Goal: Find specific page/section: Find specific page/section

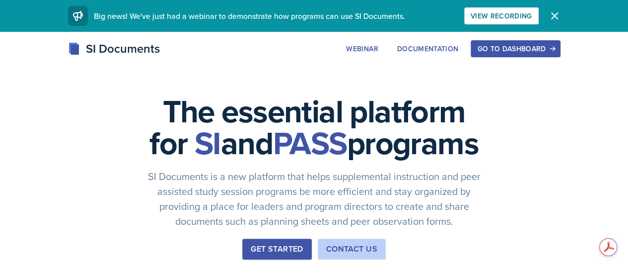
click at [550, 51] on div "Go to Dashboard" at bounding box center [515, 49] width 76 height 8
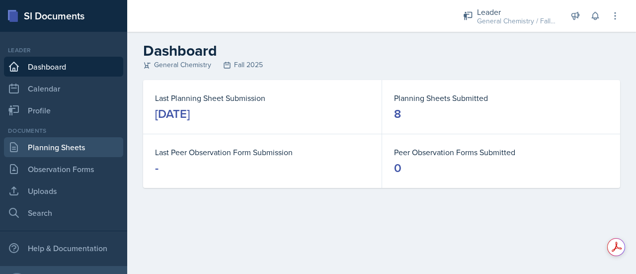
click at [80, 146] on link "Planning Sheets" at bounding box center [63, 147] width 119 height 20
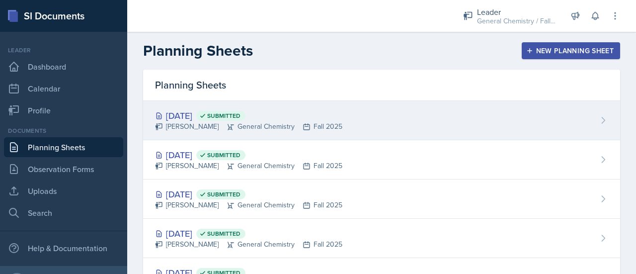
click at [188, 114] on div "[DATE] Submitted" at bounding box center [248, 115] width 187 height 13
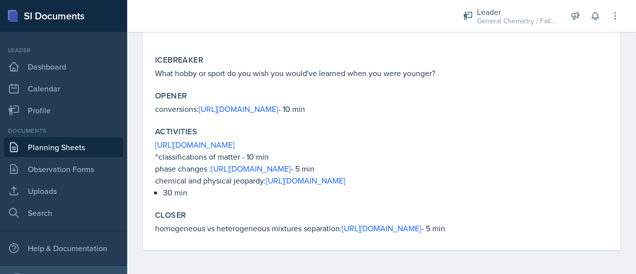
scroll to position [177, 0]
click at [218, 103] on link "[URL][DOMAIN_NAME]" at bounding box center [238, 108] width 79 height 11
click at [273, 175] on link "[URL][DOMAIN_NAME]" at bounding box center [305, 180] width 79 height 11
click at [284, 163] on link "[URL][DOMAIN_NAME]" at bounding box center [250, 168] width 79 height 11
click at [277, 103] on link "[URL][DOMAIN_NAME]" at bounding box center [238, 108] width 79 height 11
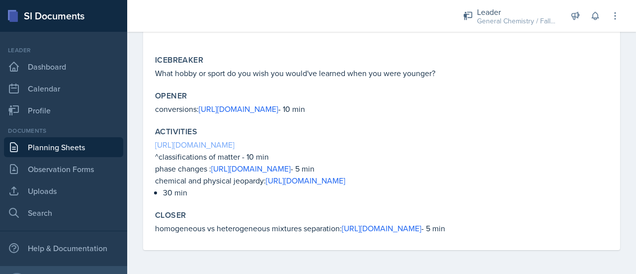
click at [234, 139] on link "[URL][DOMAIN_NAME]" at bounding box center [194, 144] width 79 height 11
